Goal: Use online tool/utility: Use online tool/utility

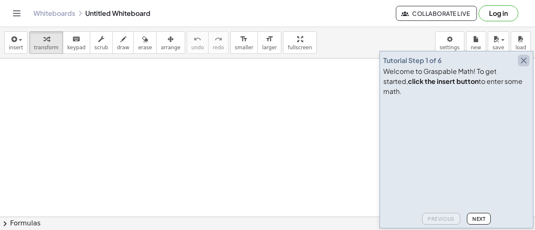
click at [521, 66] on icon "button" at bounding box center [524, 61] width 10 height 10
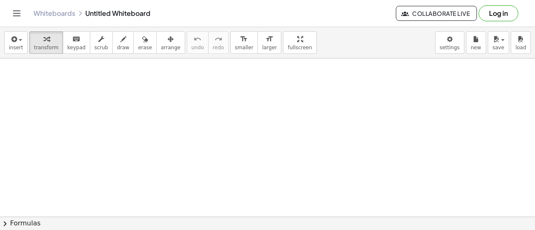
scroll to position [35, 0]
click at [260, 123] on div at bounding box center [267, 210] width 535 height 373
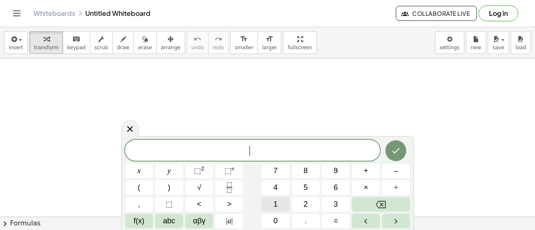
click at [276, 201] on span "1" at bounding box center [275, 204] width 4 height 11
click at [388, 205] on button "Backspace" at bounding box center [381, 204] width 58 height 15
click at [401, 172] on button "–" at bounding box center [396, 171] width 28 height 15
click at [278, 201] on button "1" at bounding box center [276, 204] width 28 height 15
click at [327, 188] on button "6" at bounding box center [336, 188] width 28 height 15
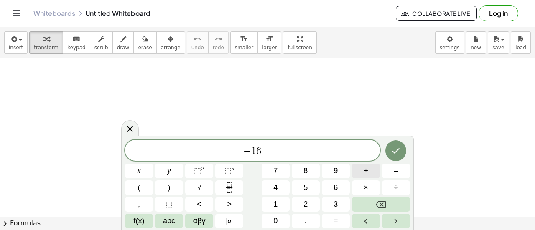
click at [374, 173] on button "+" at bounding box center [366, 171] width 28 height 15
click at [143, 175] on button "x" at bounding box center [139, 171] width 28 height 15
click at [330, 223] on button "=" at bounding box center [336, 221] width 28 height 15
click at [396, 171] on span "–" at bounding box center [396, 171] width 4 height 11
click at [284, 203] on button "1" at bounding box center [276, 204] width 28 height 15
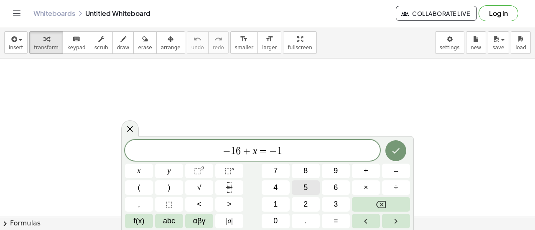
click at [312, 188] on button "5" at bounding box center [306, 188] width 28 height 15
click at [399, 153] on icon "Done" at bounding box center [396, 151] width 10 height 10
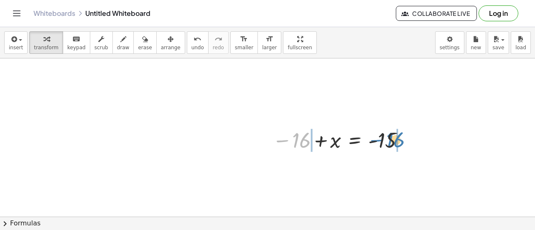
drag, startPoint x: 300, startPoint y: 140, endPoint x: 394, endPoint y: 140, distance: 94.1
click at [394, 140] on div at bounding box center [339, 140] width 143 height 28
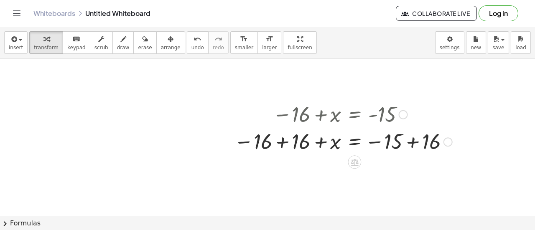
scroll to position [63, 0]
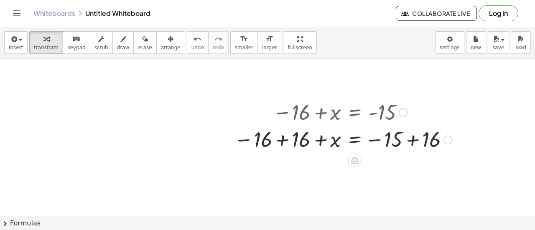
click at [449, 140] on div at bounding box center [448, 139] width 9 height 9
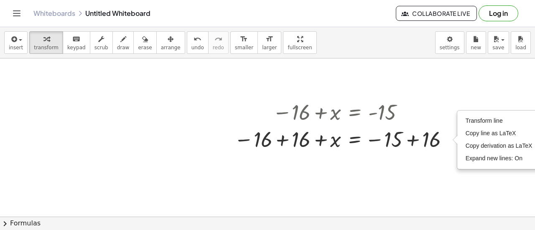
click at [443, 158] on div at bounding box center [267, 182] width 535 height 373
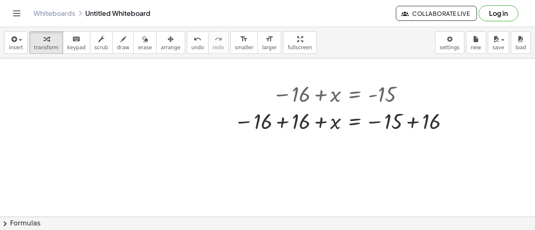
scroll to position [90, 0]
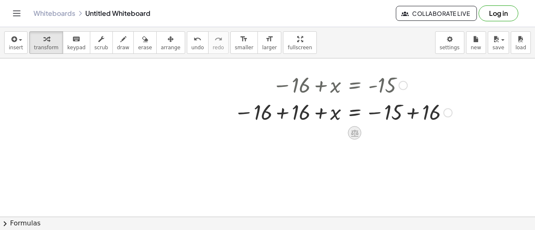
click at [357, 135] on icon at bounding box center [355, 133] width 8 height 7
click at [325, 136] on div "+" at bounding box center [320, 133] width 13 height 13
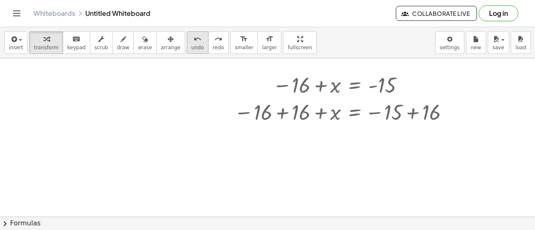
click at [187, 53] on button "undo undo" at bounding box center [198, 42] width 22 height 23
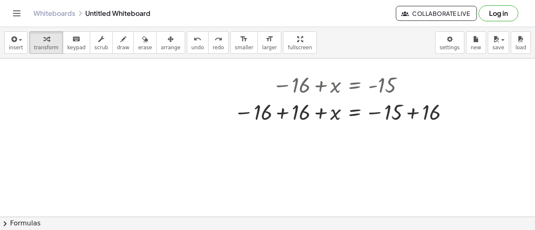
drag, startPoint x: 302, startPoint y: 128, endPoint x: 345, endPoint y: 142, distance: 45.1
drag, startPoint x: 345, startPoint y: 142, endPoint x: 481, endPoint y: 200, distance: 148.4
click at [481, 200] on div at bounding box center [267, 155] width 535 height 373
click at [449, 114] on div at bounding box center [448, 112] width 9 height 9
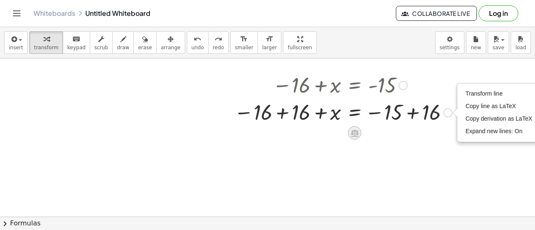
click at [358, 130] on icon at bounding box center [354, 133] width 9 height 9
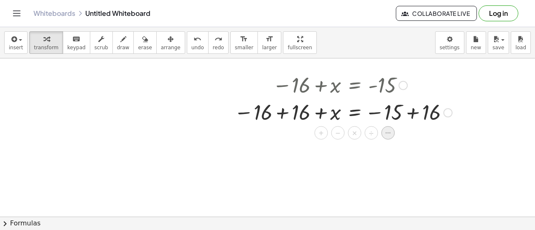
click at [389, 133] on icon at bounding box center [388, 134] width 8 height 8
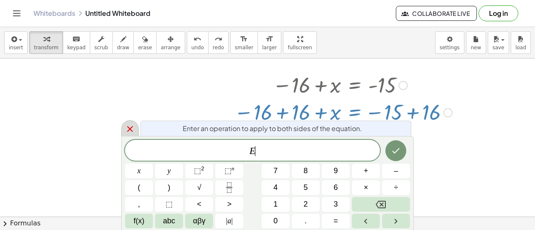
click at [131, 133] on icon at bounding box center [130, 129] width 10 height 10
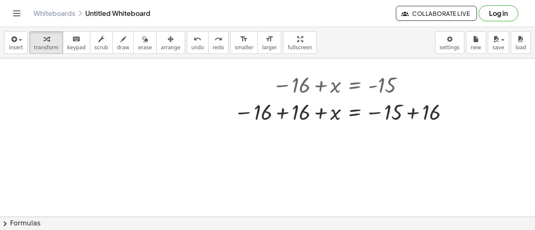
click at [295, 171] on div at bounding box center [267, 155] width 535 height 373
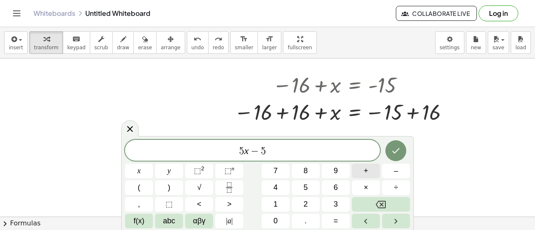
click at [364, 178] on button "+" at bounding box center [366, 171] width 28 height 15
click at [333, 222] on button "=" at bounding box center [336, 221] width 28 height 15
click at [142, 167] on button "x" at bounding box center [139, 171] width 28 height 15
click at [388, 174] on button "–" at bounding box center [396, 171] width 28 height 15
click at [304, 188] on span "5" at bounding box center [306, 187] width 4 height 11
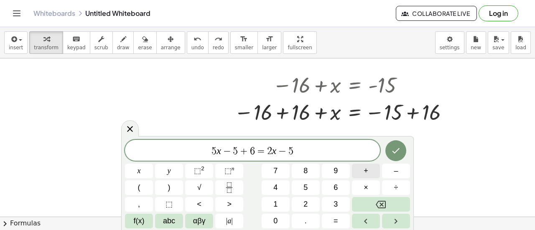
click at [366, 169] on span "+" at bounding box center [366, 171] width 5 height 11
click at [337, 186] on span "6" at bounding box center [336, 187] width 4 height 11
click at [391, 150] on button "Done" at bounding box center [396, 150] width 21 height 21
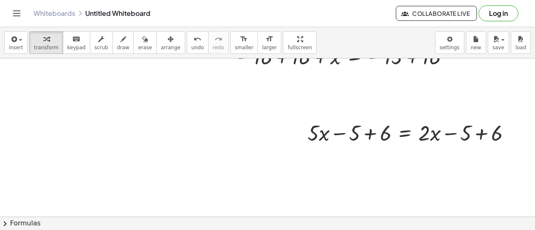
scroll to position [146, 0]
click at [432, 140] on div at bounding box center [413, 132] width 218 height 28
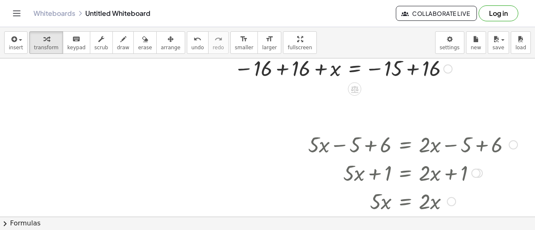
scroll to position [100, 0]
